Goal: Task Accomplishment & Management: Use online tool/utility

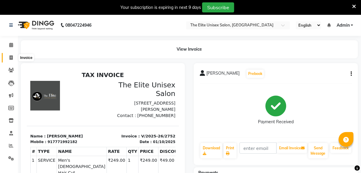
click at [11, 57] on icon at bounding box center [10, 57] width 3 height 4
select select "7086"
select select "service"
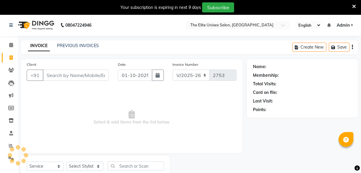
scroll to position [19, 0]
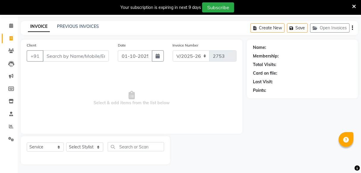
click at [59, 55] on input "Client" at bounding box center [76, 55] width 66 height 11
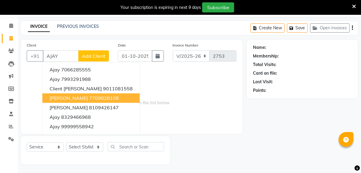
click at [70, 98] on span "[PERSON_NAME]" at bounding box center [69, 98] width 38 height 6
type input "7709828108"
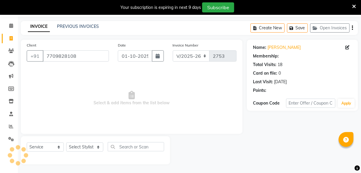
select select "1: Object"
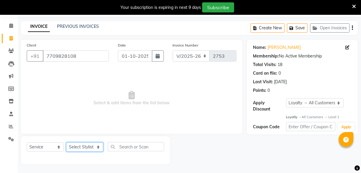
click at [101, 149] on select "Select Stylist [PERSON_NAME] Sunny" at bounding box center [84, 147] width 37 height 9
select select "59551"
click at [66, 143] on select "Select Stylist [PERSON_NAME] Sunny" at bounding box center [84, 147] width 37 height 9
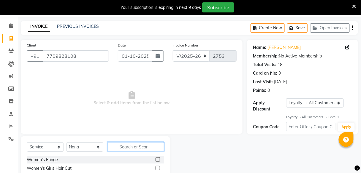
click at [129, 144] on input "text" at bounding box center [136, 146] width 56 height 9
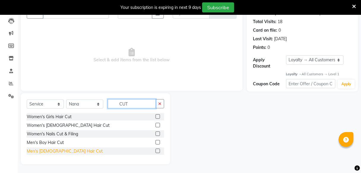
type input "CUT"
click at [38, 150] on div "Men's [DEMOGRAPHIC_DATA] Hair Cut" at bounding box center [65, 151] width 76 height 6
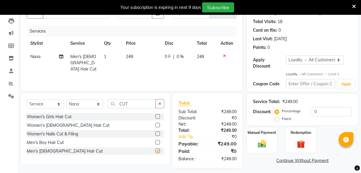
checkbox input "false"
click at [163, 101] on button "button" at bounding box center [159, 103] width 9 height 9
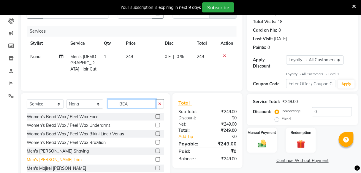
type input "BEA"
click at [48, 162] on div "Men's [PERSON_NAME] Trim" at bounding box center [54, 160] width 55 height 6
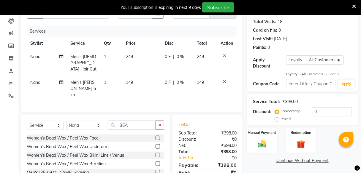
checkbox input "false"
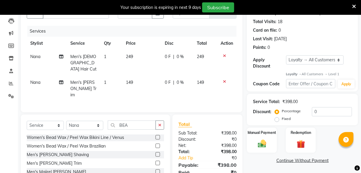
scroll to position [91, 0]
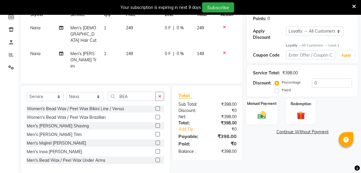
click at [260, 112] on img at bounding box center [262, 115] width 14 height 10
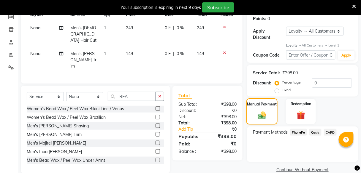
scroll to position [101, 0]
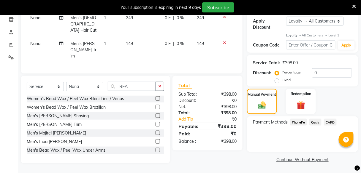
click at [296, 121] on span "PhonePe" at bounding box center [298, 122] width 17 height 7
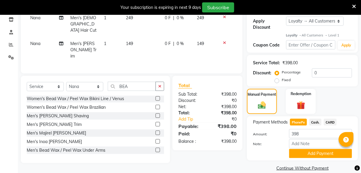
scroll to position [109, 0]
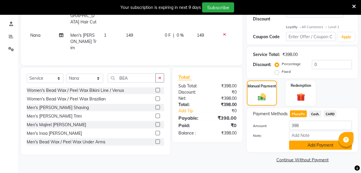
click at [308, 143] on button "Add Payment" at bounding box center [320, 145] width 63 height 9
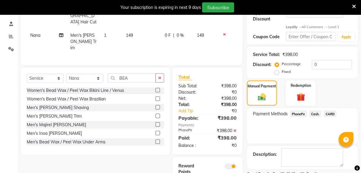
scroll to position [134, 0]
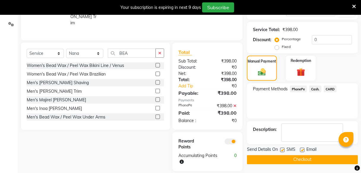
click at [302, 158] on button "Checkout" at bounding box center [302, 159] width 111 height 9
